Goal: Find specific page/section: Find specific page/section

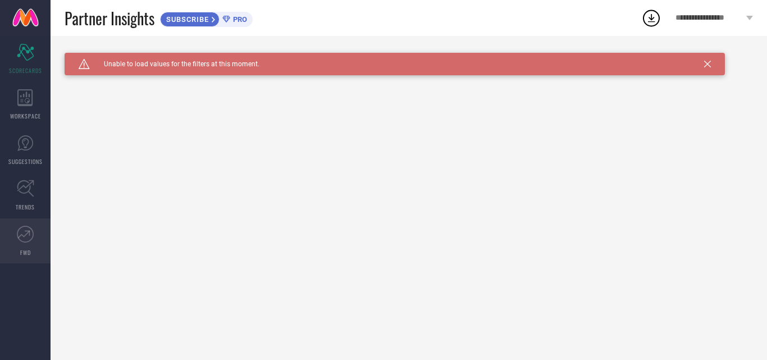
click at [19, 240] on icon at bounding box center [25, 234] width 17 height 17
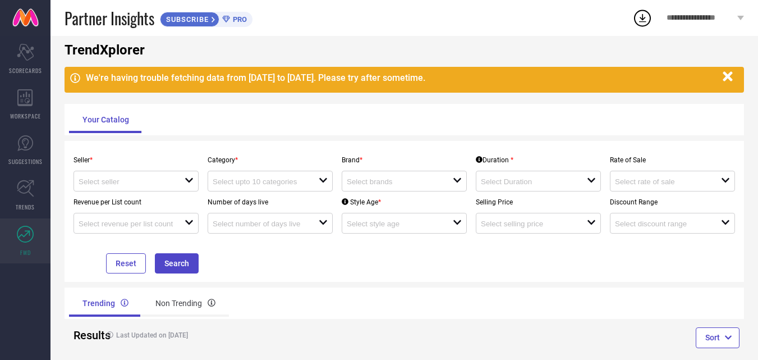
scroll to position [38, 0]
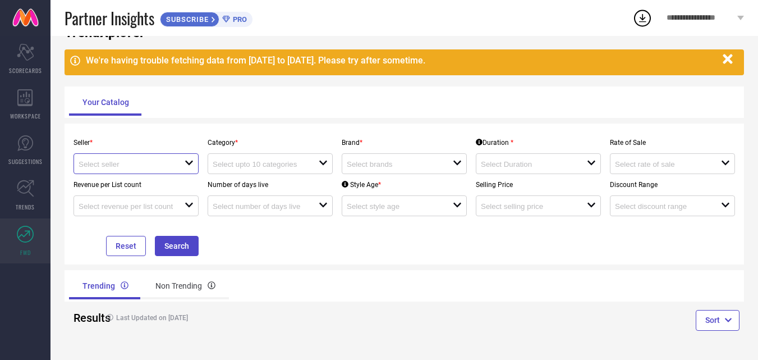
click at [116, 166] on input at bounding box center [126, 164] width 95 height 8
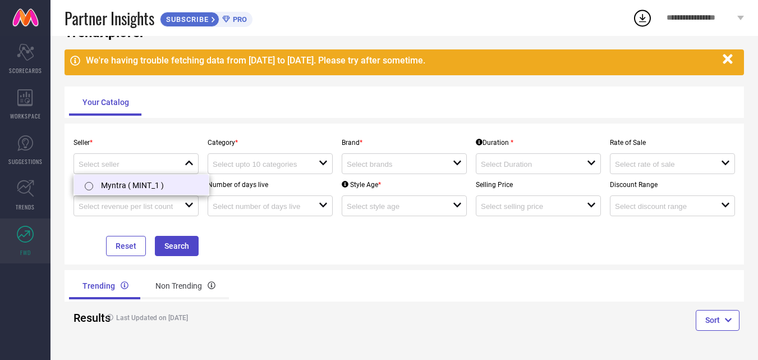
click at [116, 182] on li "Myntra ( MINT_1 )" at bounding box center [141, 185] width 135 height 20
type input "Myntra ( MINT_1 )"
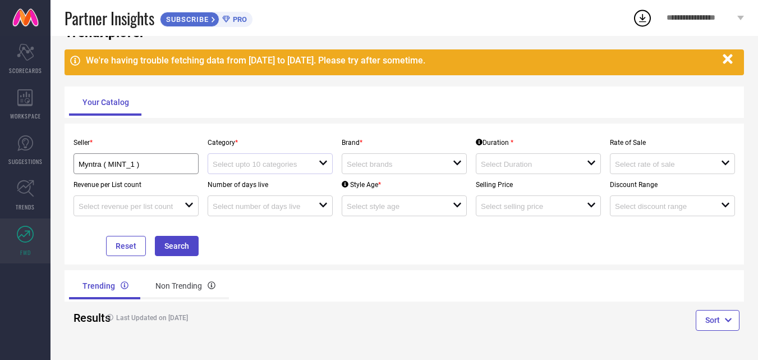
click at [253, 159] on div at bounding box center [266, 163] width 106 height 11
drag, startPoint x: 372, startPoint y: 151, endPoint x: 375, endPoint y: 159, distance: 9.1
click at [375, 159] on div "Brand * open" at bounding box center [404, 153] width 134 height 42
click at [375, 159] on div at bounding box center [400, 163] width 106 height 11
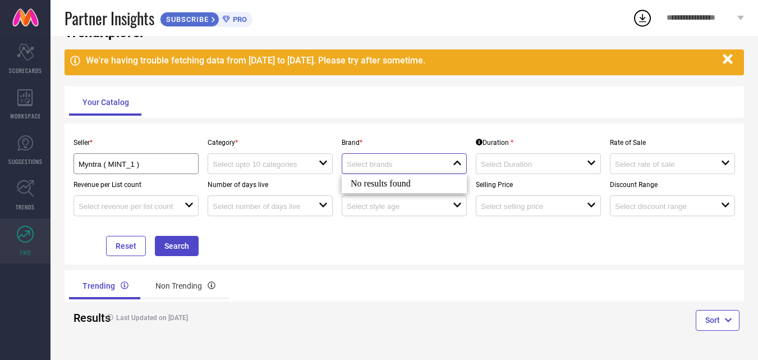
click at [418, 163] on input at bounding box center [394, 164] width 95 height 8
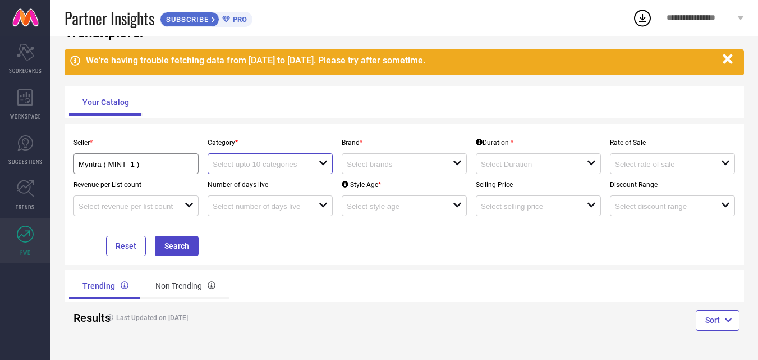
click at [245, 163] on input at bounding box center [260, 164] width 95 height 8
click at [31, 15] on link at bounding box center [25, 18] width 51 height 36
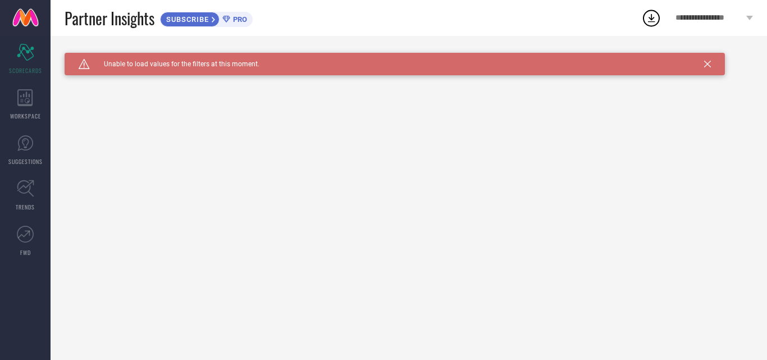
click at [748, 17] on icon at bounding box center [749, 18] width 7 height 4
click at [707, 65] on icon at bounding box center [707, 64] width 7 height 7
